Goal: Obtain resource: Download file/media

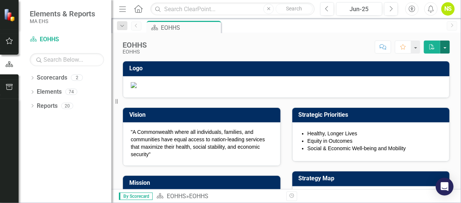
click at [447, 48] on button "button" at bounding box center [445, 47] width 10 height 13
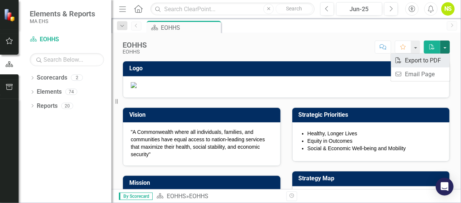
click at [441, 60] on link "PDF Export to PDF" at bounding box center [420, 61] width 59 height 14
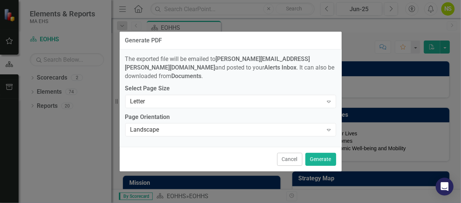
click at [293, 156] on button "Cancel" at bounding box center [289, 159] width 25 height 13
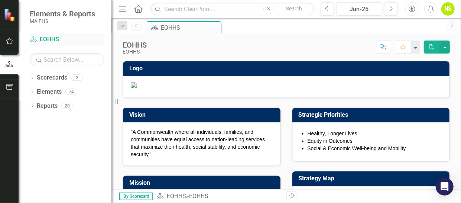
click at [33, 40] on icon "Scorecard" at bounding box center [33, 39] width 7 height 6
click at [31, 77] on icon "Dropdown" at bounding box center [32, 79] width 5 height 4
click at [54, 93] on link "EOHHS" at bounding box center [76, 92] width 71 height 9
click at [35, 91] on icon "Dropdown" at bounding box center [36, 91] width 6 height 4
click at [57, 104] on link "MCB" at bounding box center [79, 106] width 63 height 9
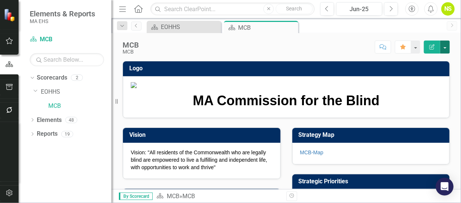
click at [445, 47] on button "button" at bounding box center [445, 47] width 10 height 13
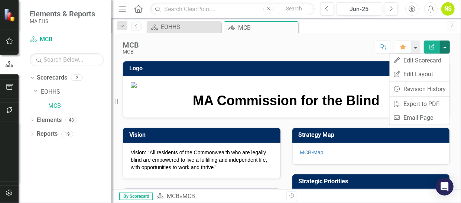
click at [417, 34] on div "MCB MCB Score: N/A Jun-25 Completed Comment Favorite Edit Report" at bounding box center [287, 44] width 350 height 22
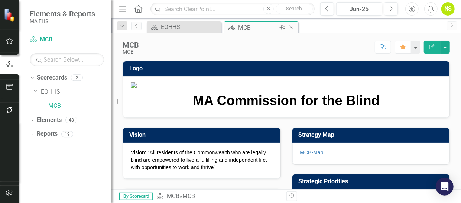
click at [252, 29] on div "MCB" at bounding box center [258, 27] width 40 height 9
click at [446, 47] on button "button" at bounding box center [445, 47] width 10 height 13
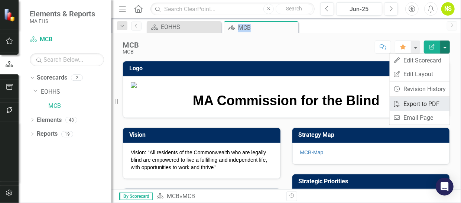
click at [439, 106] on link "PDF Export to PDF" at bounding box center [420, 104] width 60 height 14
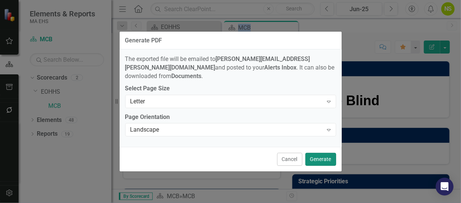
click at [325, 158] on button "Generate" at bounding box center [321, 159] width 31 height 13
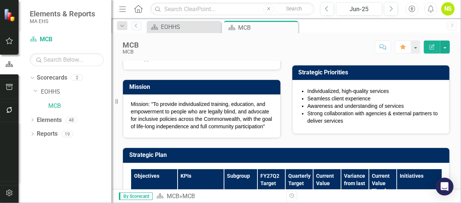
scroll to position [112, 0]
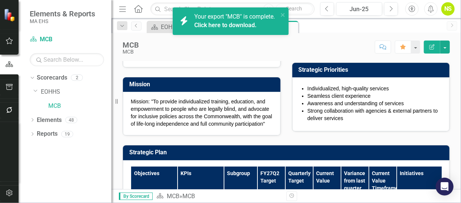
click at [228, 29] on div "Your export "MCB" is complete. Click here to download." at bounding box center [235, 21] width 83 height 17
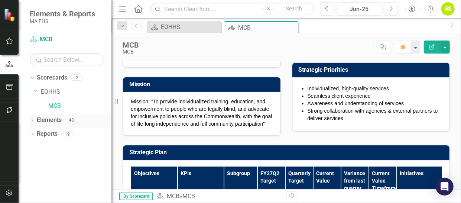
click at [32, 118] on div "Dropdown" at bounding box center [32, 121] width 5 height 6
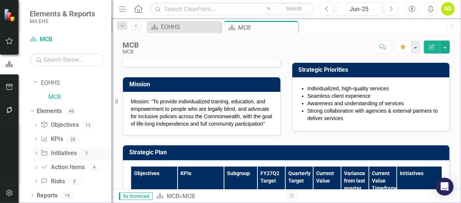
click at [58, 154] on link "Initiative Initiatives" at bounding box center [59, 153] width 36 height 9
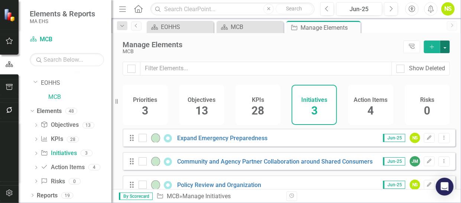
click at [447, 47] on button "button" at bounding box center [445, 47] width 10 height 13
click at [386, 51] on div "MCB" at bounding box center [261, 52] width 277 height 6
click at [416, 44] on icon "Tree Explorer" at bounding box center [412, 47] width 7 height 6
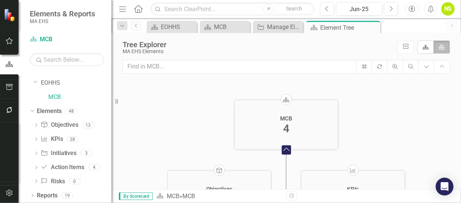
click at [335, 49] on div "MA EHS Elements" at bounding box center [258, 52] width 271 height 6
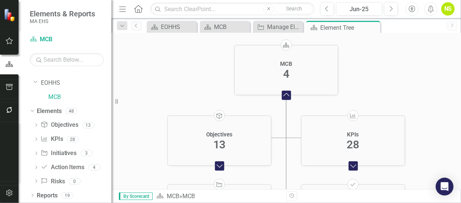
scroll to position [55, 0]
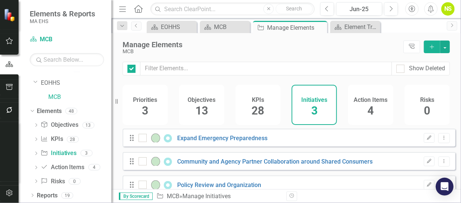
checkbox input "false"
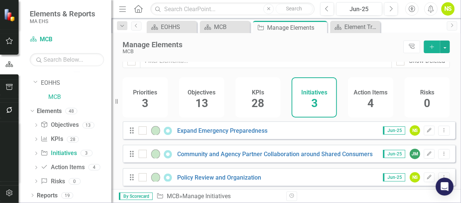
scroll to position [15, 0]
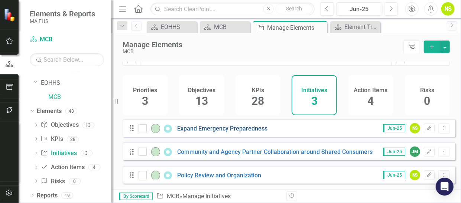
click at [202, 130] on link "Expand Emergency Preparedness" at bounding box center [223, 128] width 90 height 7
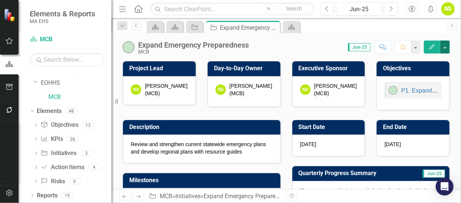
click at [448, 49] on button "button" at bounding box center [445, 47] width 10 height 13
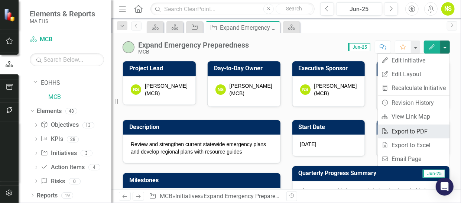
click at [422, 129] on link "PDF Export to PDF" at bounding box center [414, 132] width 72 height 14
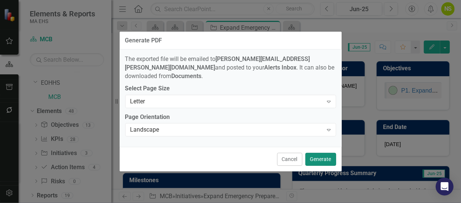
click at [319, 156] on button "Generate" at bounding box center [321, 159] width 31 height 13
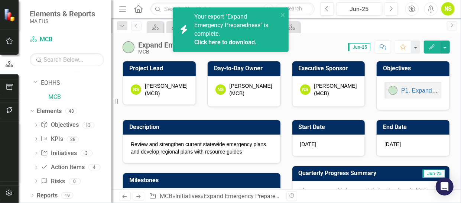
click at [256, 40] on link "Click here to download." at bounding box center [225, 42] width 62 height 7
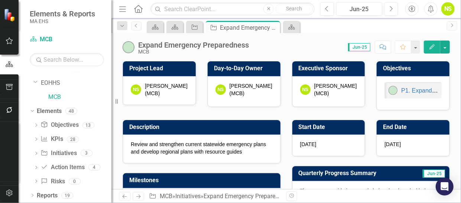
click at [255, 41] on div "Score: 0.00 Jun-25 Completed Comment Favorite Edit" at bounding box center [351, 47] width 197 height 13
click at [443, 45] on button "button" at bounding box center [445, 47] width 10 height 13
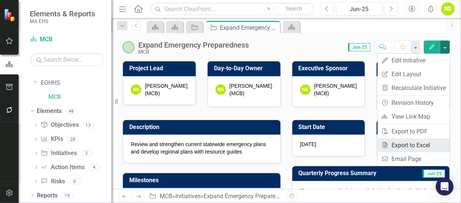
click at [435, 142] on link "Excel Export to Excel" at bounding box center [414, 145] width 72 height 14
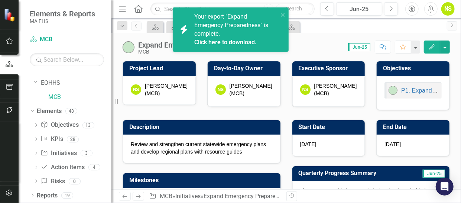
click at [240, 42] on link "Click here to download." at bounding box center [225, 42] width 62 height 7
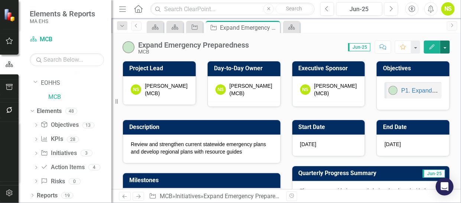
click at [448, 46] on button "button" at bounding box center [445, 47] width 10 height 13
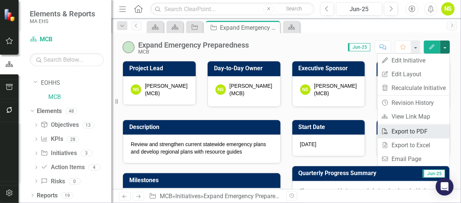
click at [423, 131] on link "PDF Export to PDF" at bounding box center [414, 132] width 72 height 14
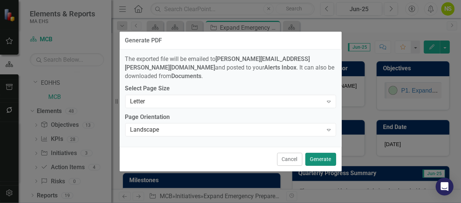
click at [322, 156] on button "Generate" at bounding box center [321, 159] width 31 height 13
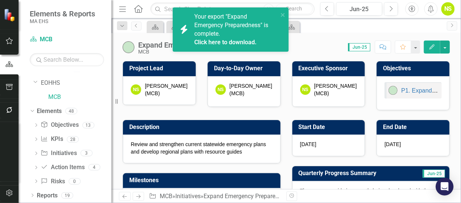
click at [241, 42] on link "Click here to download." at bounding box center [225, 42] width 62 height 7
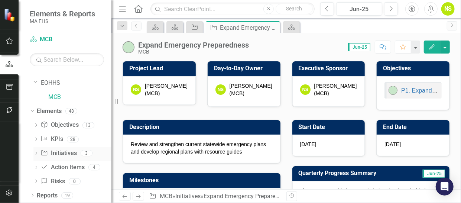
click at [36, 152] on icon "Dropdown" at bounding box center [35, 154] width 5 height 4
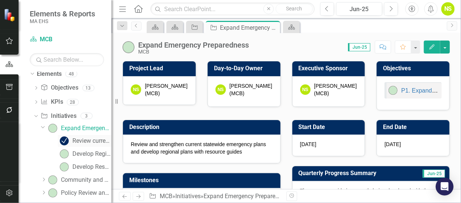
scroll to position [83, 0]
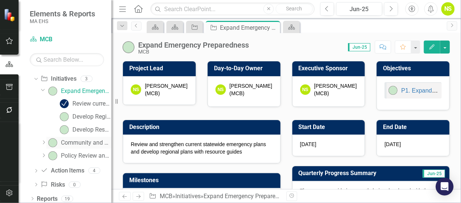
click at [77, 142] on div "Community and Agency Partner Collaboration around Shared Consumers" at bounding box center [86, 142] width 51 height 7
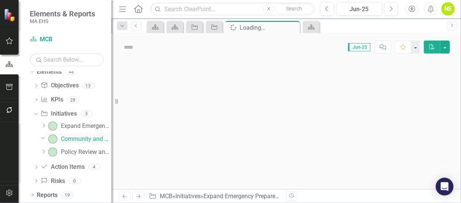
click at [77, 142] on div "Community and Agency Partner Collaboration around Shared Consumers" at bounding box center [86, 139] width 51 height 7
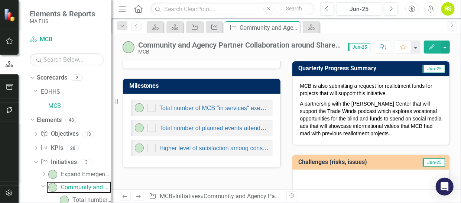
scroll to position [112, 0]
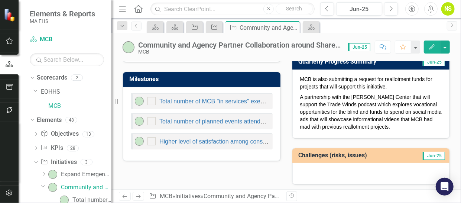
click at [325, 168] on div at bounding box center [372, 174] width 158 height 22
click at [323, 168] on div at bounding box center [372, 174] width 158 height 22
click at [336, 168] on div at bounding box center [372, 174] width 158 height 22
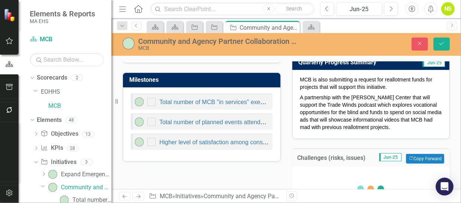
click at [336, 168] on div "Loading... One Moment Please Switch to old editor" at bounding box center [371, 206] width 158 height 78
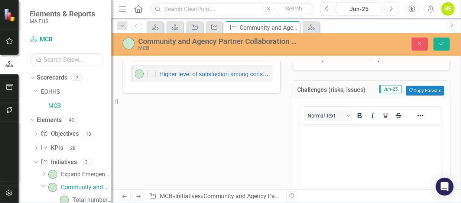
scroll to position [186, 0]
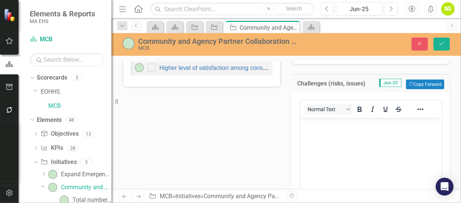
click at [321, 132] on body "Rich Text Area. Press ALT-0 for help." at bounding box center [371, 174] width 142 height 112
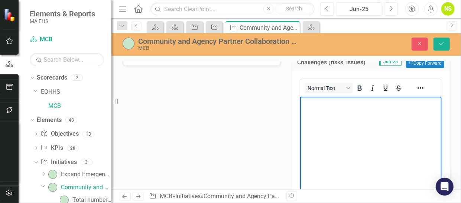
scroll to position [223, 0]
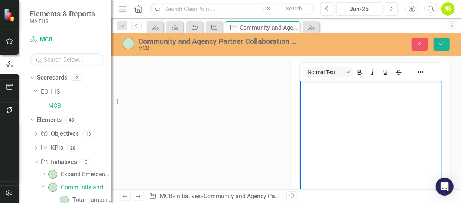
click at [314, 95] on body "Rich Text Area. Press ALT-0 for help." at bounding box center [371, 137] width 142 height 112
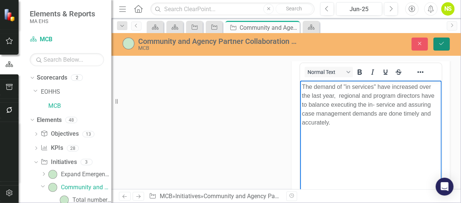
click at [443, 42] on icon "Save" at bounding box center [442, 43] width 7 height 5
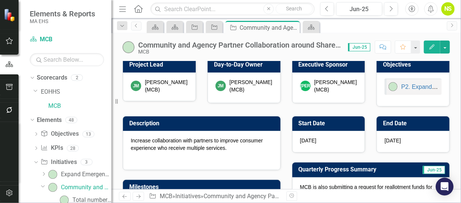
scroll to position [0, 0]
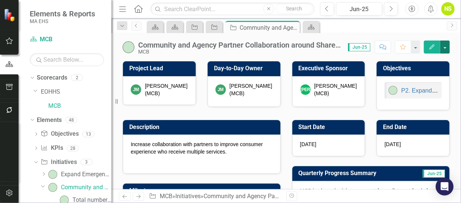
click at [445, 44] on button "button" at bounding box center [445, 47] width 10 height 13
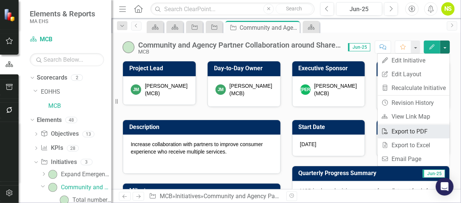
click at [426, 132] on link "PDF Export to PDF" at bounding box center [414, 132] width 72 height 14
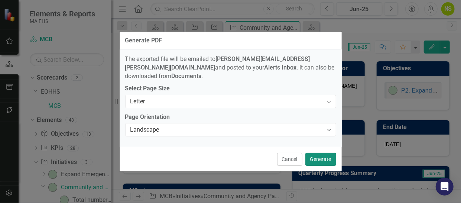
click at [321, 156] on button "Generate" at bounding box center [321, 159] width 31 height 13
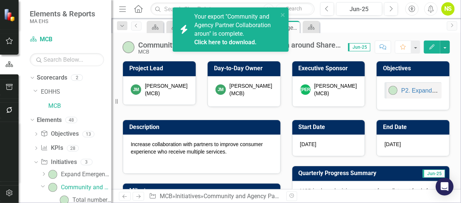
click at [243, 43] on link "Click here to download." at bounding box center [225, 42] width 62 height 7
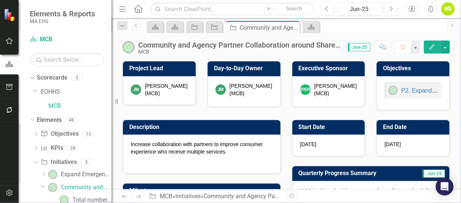
scroll to position [112, 0]
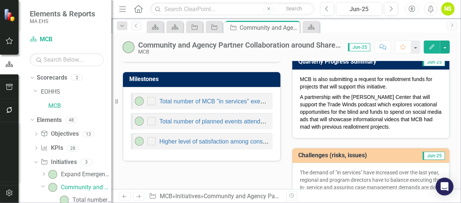
click at [349, 172] on p "The demand of "in services" have increased over the last year, regional and pro…" at bounding box center [371, 184] width 142 height 30
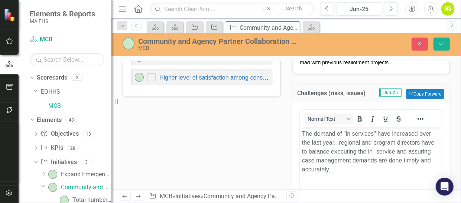
scroll to position [186, 0]
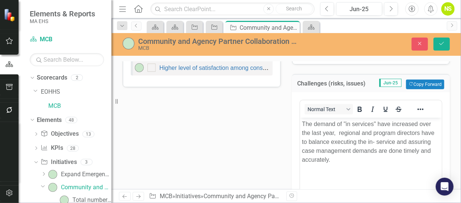
click at [342, 123] on p "The demand of "in services" have increased over the last year, regional and pro…" at bounding box center [371, 142] width 138 height 45
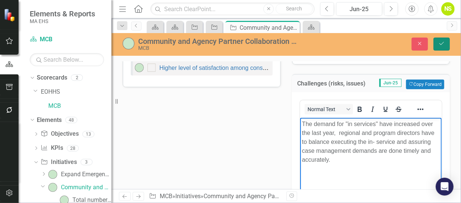
click at [442, 43] on icon "Save" at bounding box center [442, 43] width 7 height 5
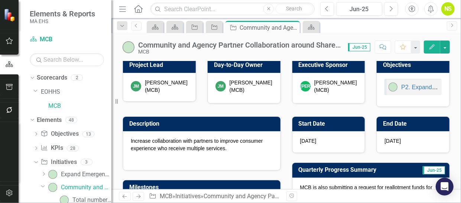
scroll to position [0, 0]
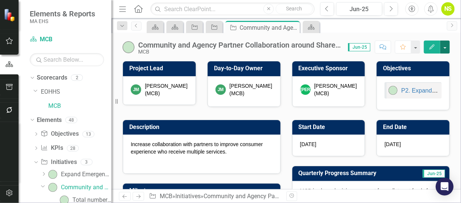
click at [446, 44] on button "button" at bounding box center [445, 47] width 10 height 13
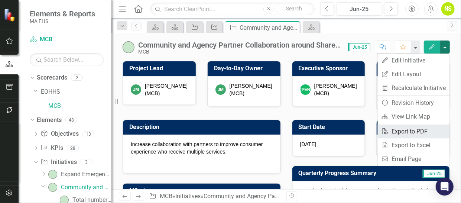
click at [410, 131] on link "PDF Export to PDF" at bounding box center [414, 132] width 72 height 14
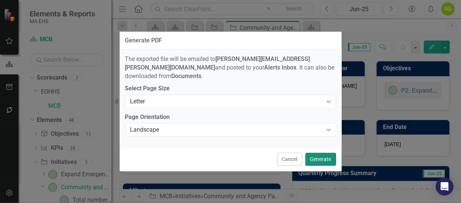
click at [324, 154] on button "Generate" at bounding box center [321, 159] width 31 height 13
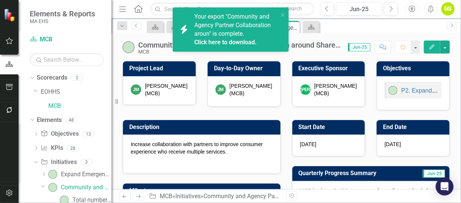
click at [244, 43] on link "Click here to download." at bounding box center [225, 42] width 62 height 7
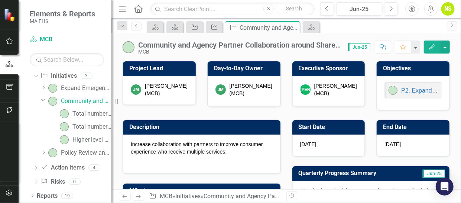
scroll to position [87, 0]
click at [76, 150] on div "Policy Review and Organization" at bounding box center [86, 152] width 51 height 7
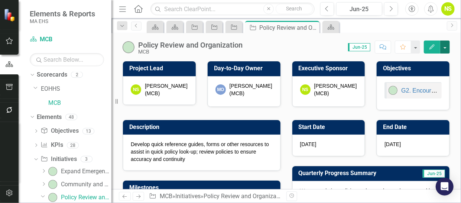
click at [447, 45] on button "button" at bounding box center [445, 47] width 10 height 13
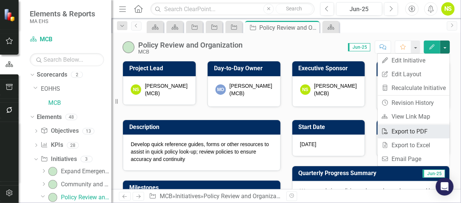
click at [423, 133] on link "PDF Export to PDF" at bounding box center [414, 132] width 72 height 14
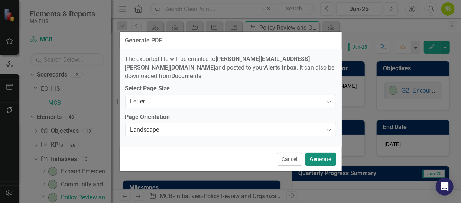
click at [324, 157] on button "Generate" at bounding box center [321, 159] width 31 height 13
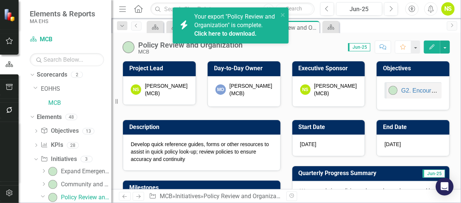
click at [240, 34] on link "Click here to download." at bounding box center [225, 33] width 62 height 7
